Goal: Navigation & Orientation: Find specific page/section

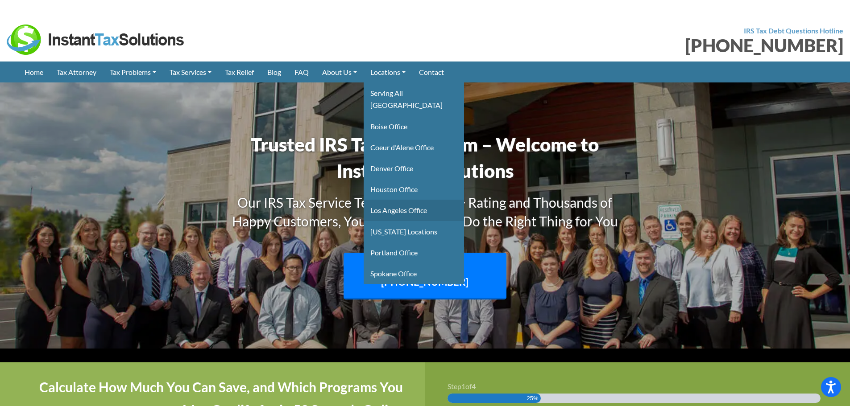
click at [414, 200] on link "Los Angeles Office" at bounding box center [414, 210] width 100 height 21
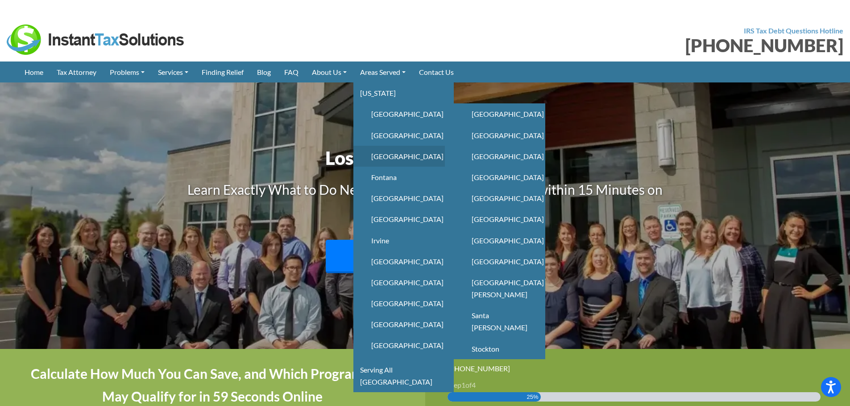
click at [414, 152] on link "[GEOGRAPHIC_DATA]" at bounding box center [398, 156] width 91 height 21
